Goal: Find specific page/section: Find specific page/section

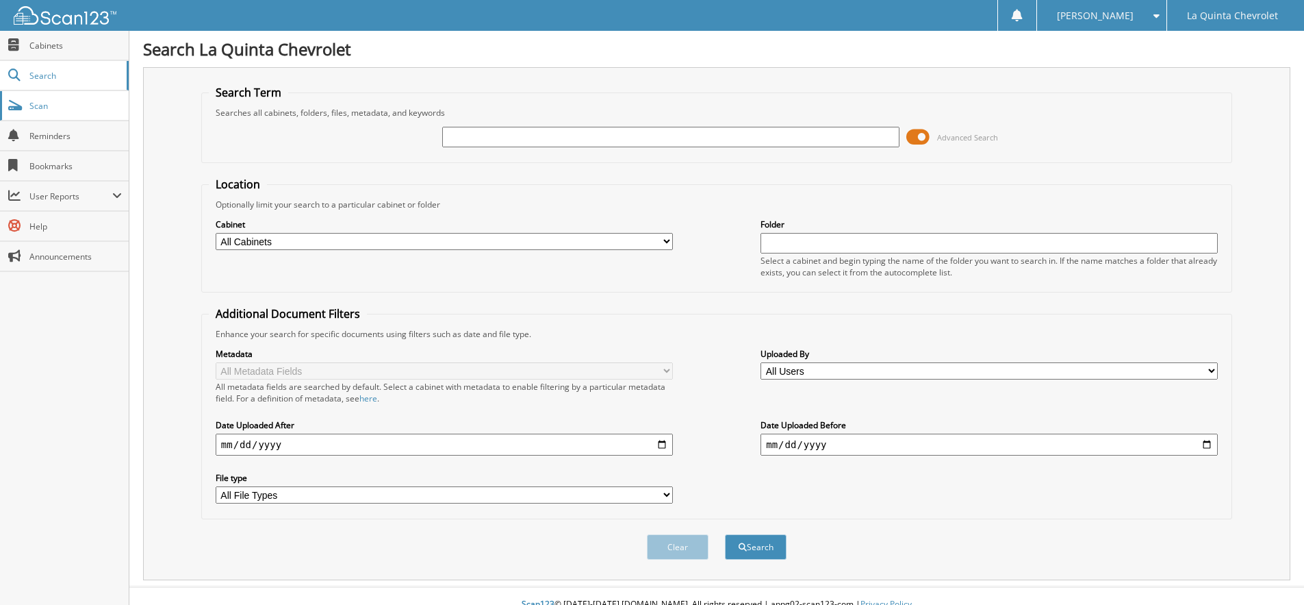
click at [45, 102] on span "Scan" at bounding box center [75, 106] width 92 height 12
type input "2"
type input "69705"
click at [725, 534] on button "Search" at bounding box center [756, 546] width 62 height 25
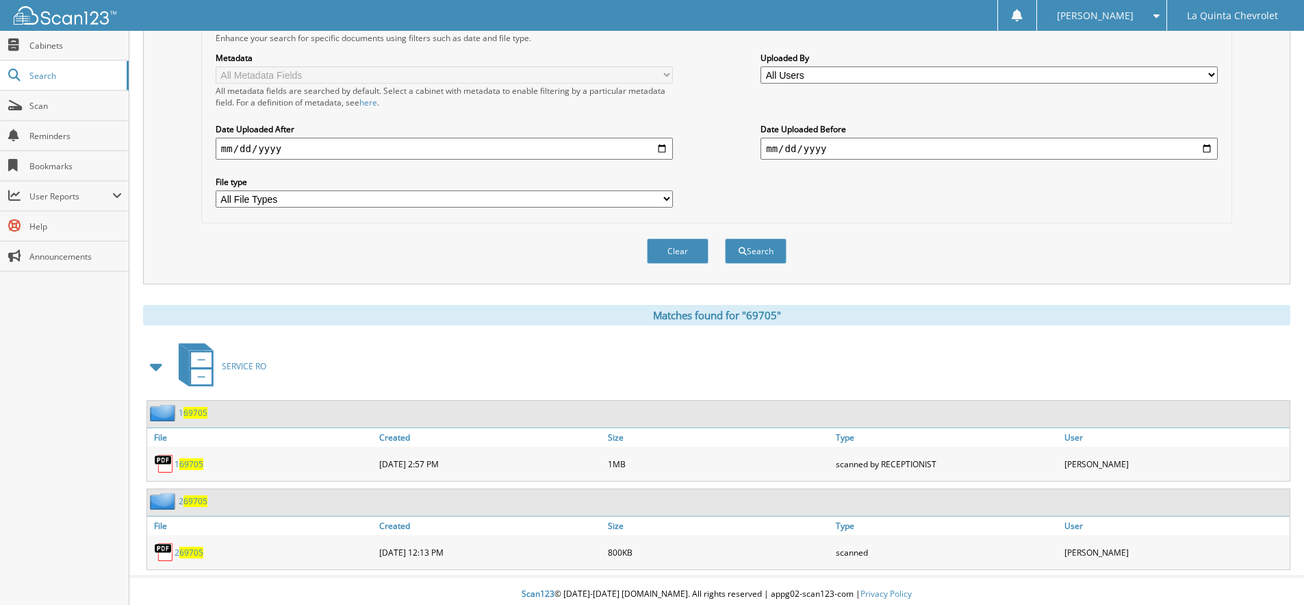
scroll to position [303, 0]
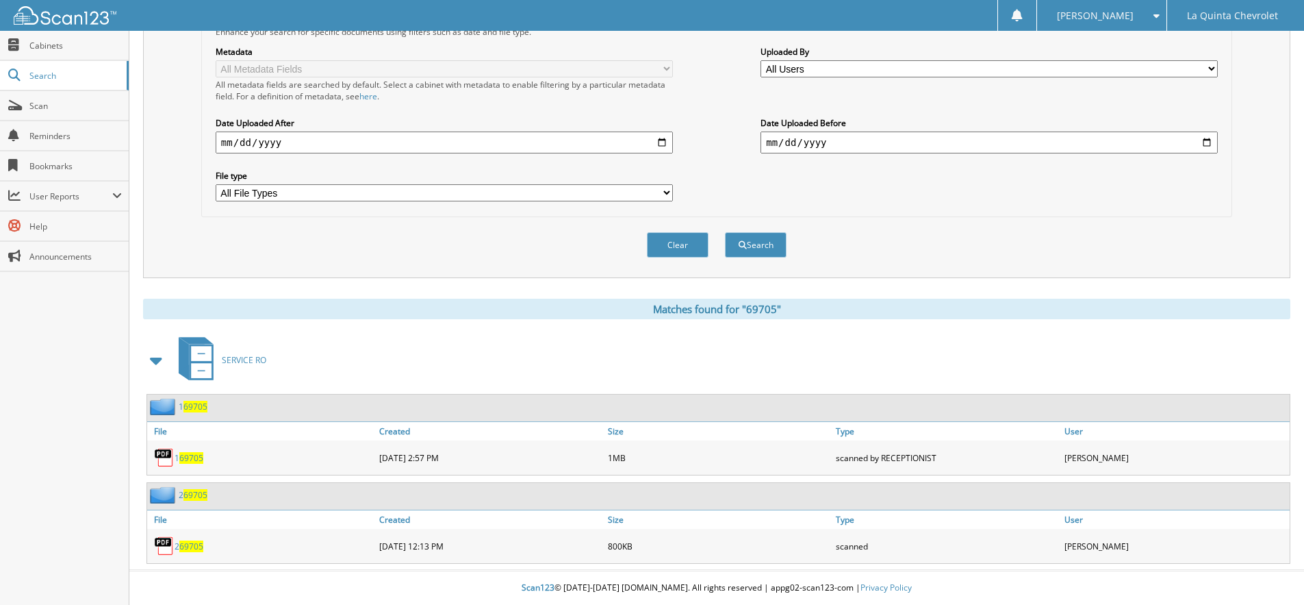
click at [194, 459] on span "69705" at bounding box center [191, 458] width 24 height 12
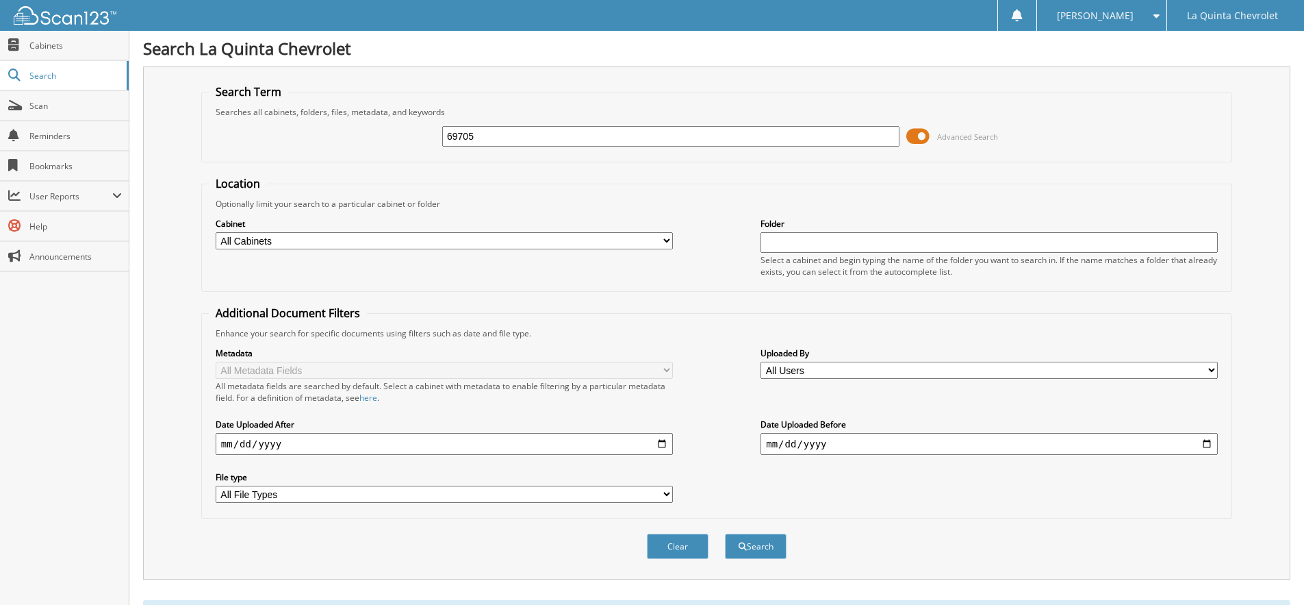
scroll to position [0, 0]
drag, startPoint x: 576, startPoint y: 130, endPoint x: 391, endPoint y: 151, distance: 186.7
click at [391, 151] on div "69705 Advanced Search" at bounding box center [717, 136] width 1016 height 37
type input "269028"
click at [725, 534] on button "Search" at bounding box center [756, 546] width 62 height 25
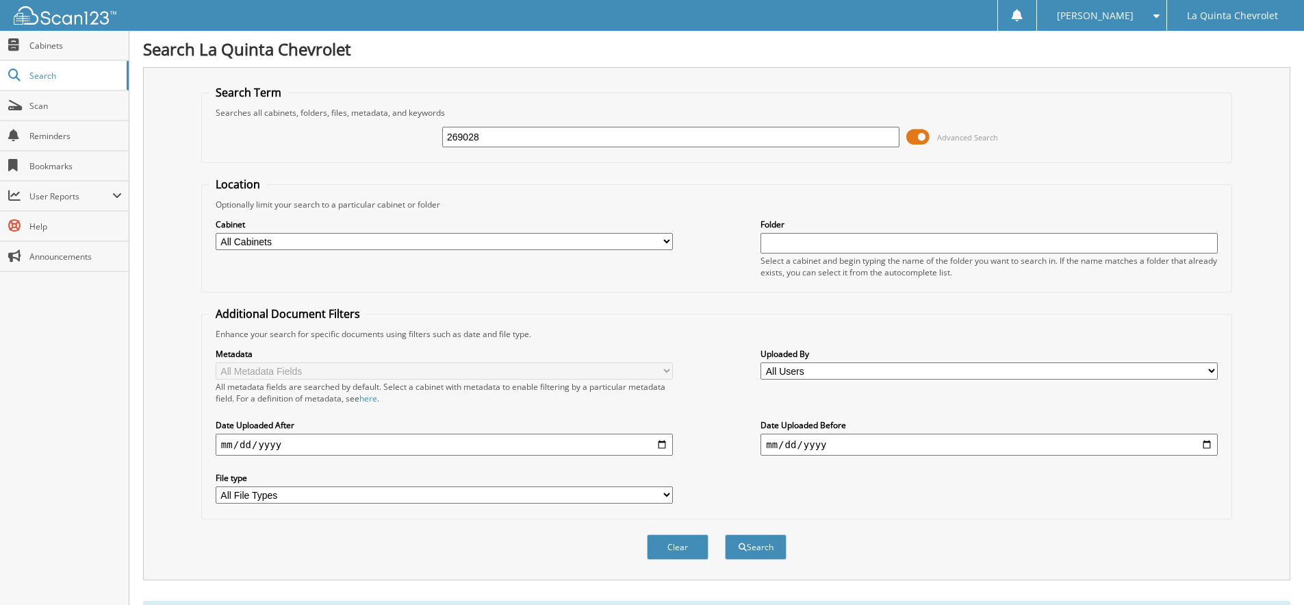
scroll to position [214, 0]
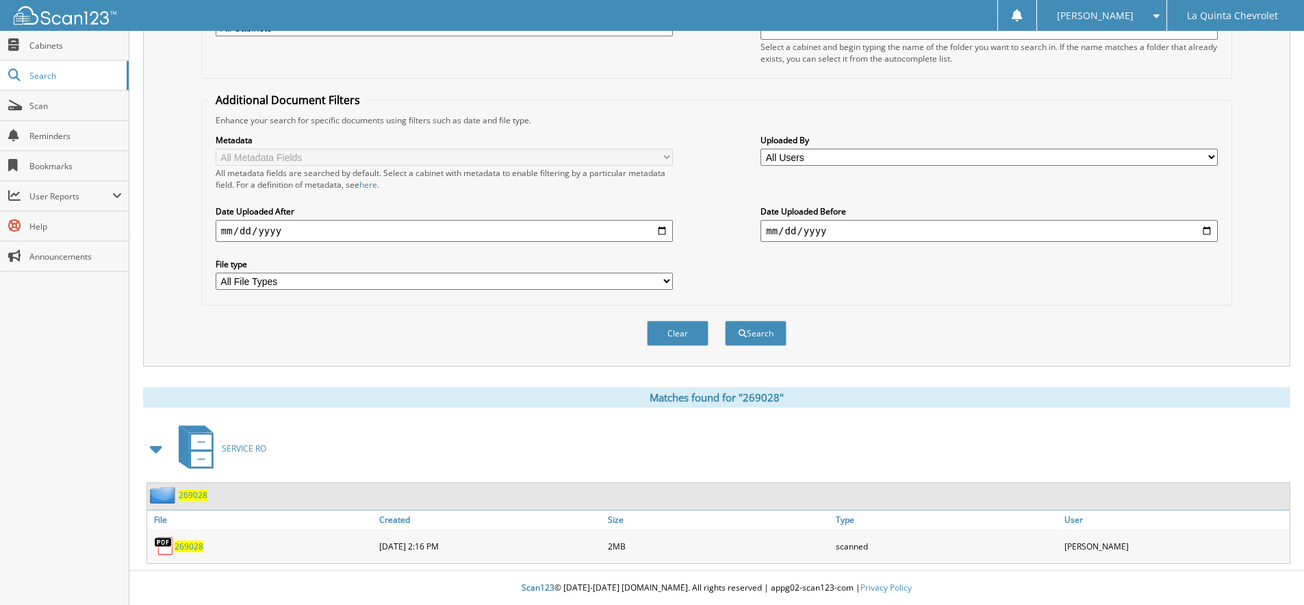
click at [193, 546] on span "269028" at bounding box center [189, 546] width 29 height 12
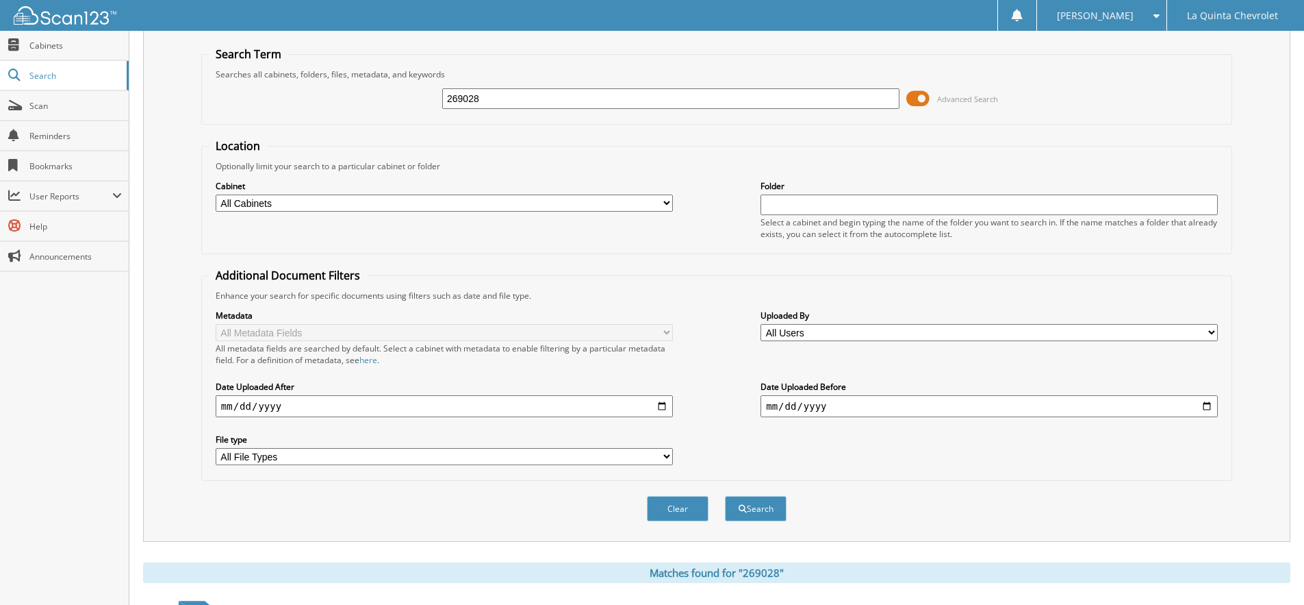
scroll to position [0, 0]
